Goal: Book appointment/travel/reservation

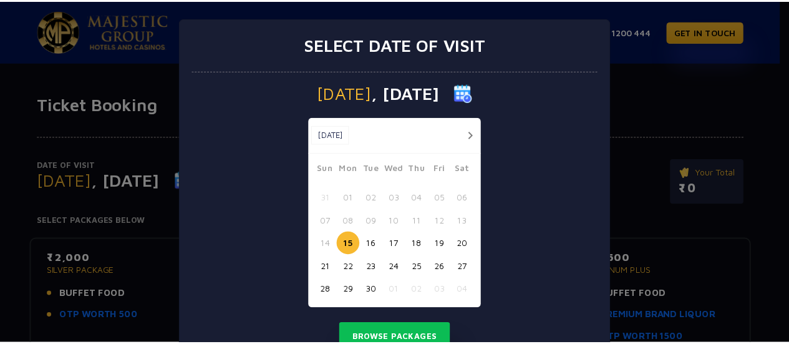
scroll to position [51, 0]
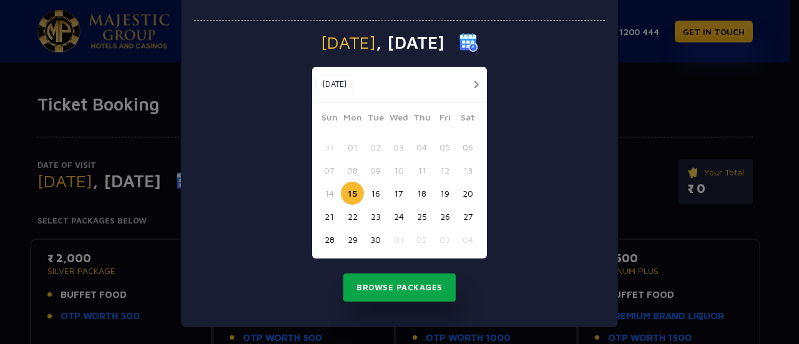
click at [372, 285] on button "Browse Packages" at bounding box center [399, 287] width 112 height 29
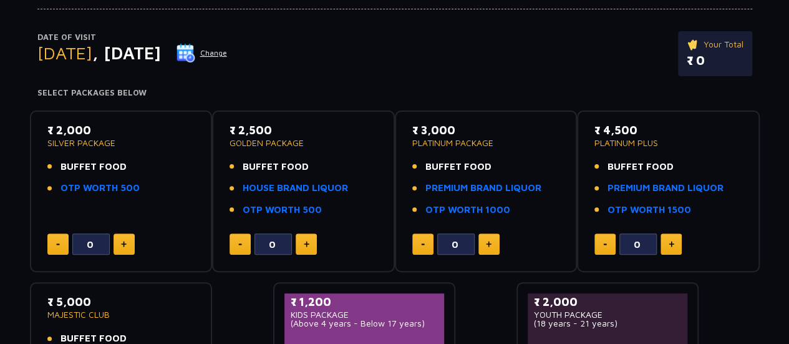
scroll to position [127, 0]
drag, startPoint x: 422, startPoint y: 133, endPoint x: 456, endPoint y: 137, distance: 33.9
click at [456, 137] on p "₹ 3,000" at bounding box center [487, 130] width 148 height 17
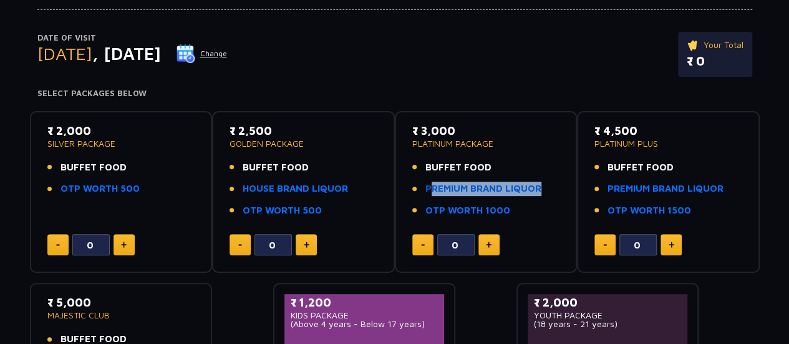
drag, startPoint x: 424, startPoint y: 189, endPoint x: 540, endPoint y: 188, distance: 116.1
click at [540, 188] on li "PREMIUM BRAND LIQUOR" at bounding box center [487, 189] width 148 height 14
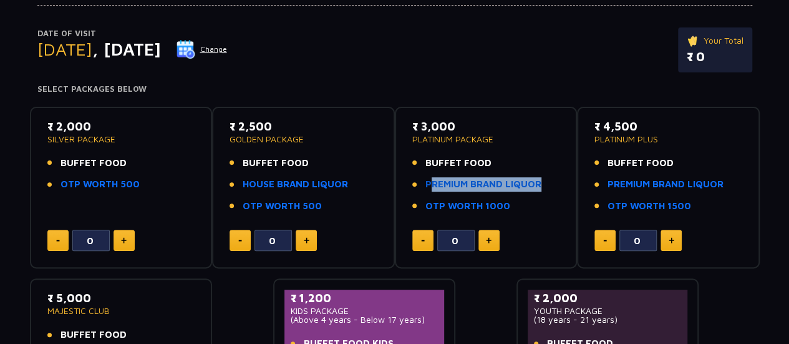
scroll to position [130, 0]
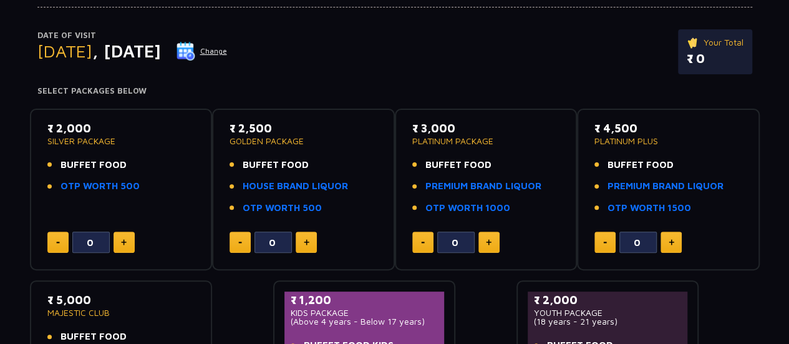
click at [396, 53] on div "Date of Visit [DATE] Change Your Total ₹ 0" at bounding box center [394, 57] width 715 height 57
click at [482, 179] on link "PREMIUM BRAND LIQUOR" at bounding box center [484, 186] width 116 height 14
click at [577, 220] on div "₹ 4,500 PLATINUM PLUS BUFFET FOOD PREMIUM BRAND LIQUOR OTP WORTH 1500 0" at bounding box center [668, 190] width 183 height 162
drag, startPoint x: 419, startPoint y: 124, endPoint x: 462, endPoint y: 127, distance: 43.1
click at [462, 127] on p "₹ 3,000" at bounding box center [487, 128] width 148 height 17
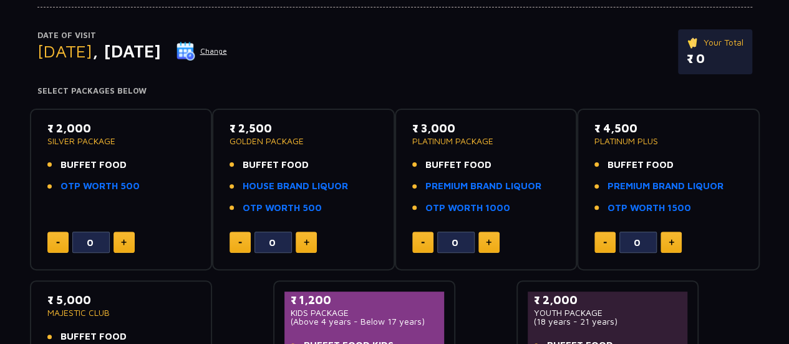
click at [462, 127] on p "₹ 3,000" at bounding box center [487, 128] width 148 height 17
drag, startPoint x: 462, startPoint y: 127, endPoint x: 425, endPoint y: 129, distance: 37.5
click at [425, 129] on p "₹ 3,000" at bounding box center [487, 128] width 148 height 17
drag, startPoint x: 419, startPoint y: 125, endPoint x: 466, endPoint y: 127, distance: 46.2
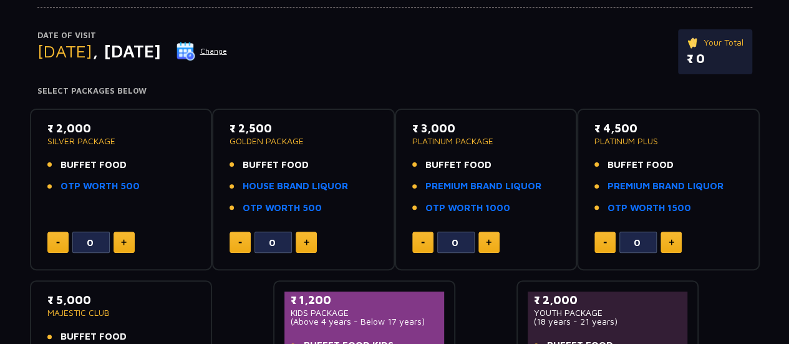
click at [466, 127] on p "₹ 3,000" at bounding box center [487, 128] width 148 height 17
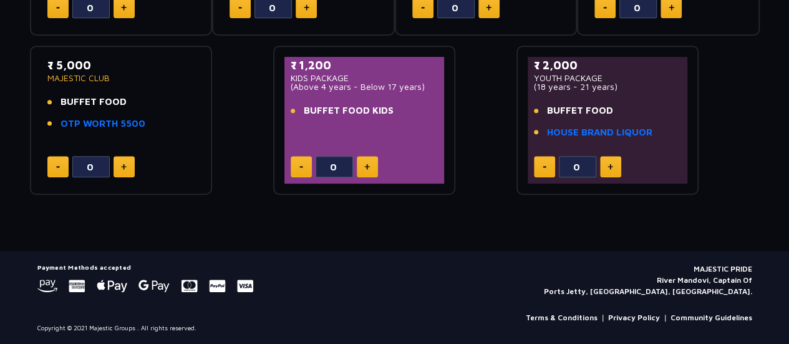
click at [592, 258] on footer "Payment Methods accepted MAJESTIC PRIDE River Mandovi, Captain Of Ports Jetty, …" at bounding box center [394, 298] width 789 height 94
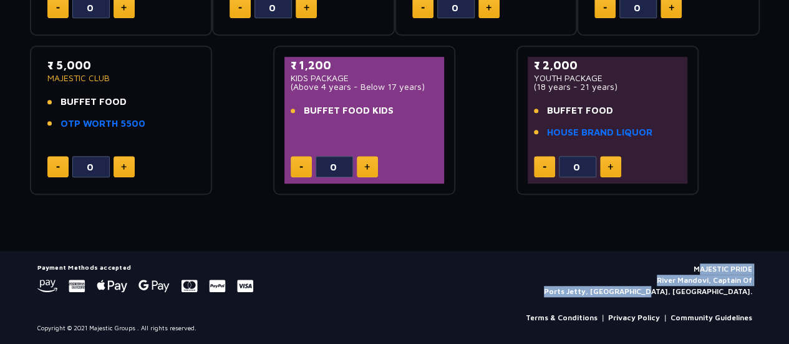
drag, startPoint x: 692, startPoint y: 267, endPoint x: 766, endPoint y: 293, distance: 78.2
click at [766, 293] on footer "Payment Methods accepted MAJESTIC PRIDE River Mandovi, Captain Of Ports Jetty, …" at bounding box center [394, 298] width 789 height 94
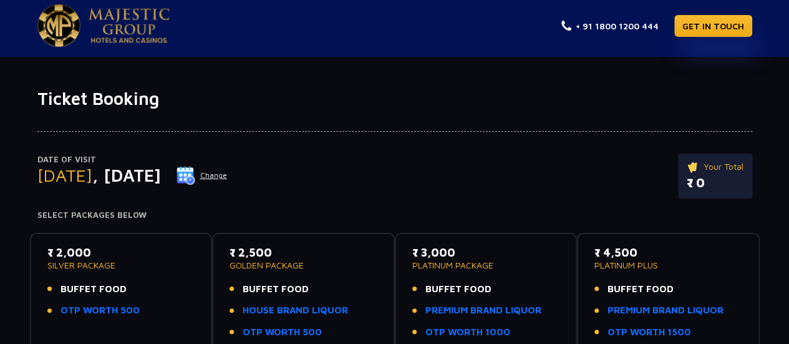
scroll to position [0, 0]
